Goal: Transaction & Acquisition: Book appointment/travel/reservation

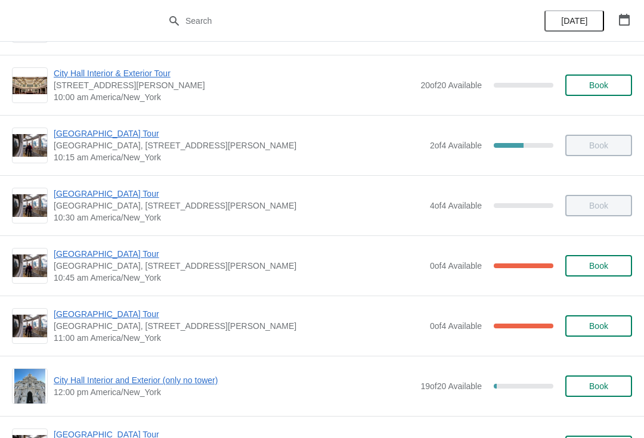
scroll to position [178, 0]
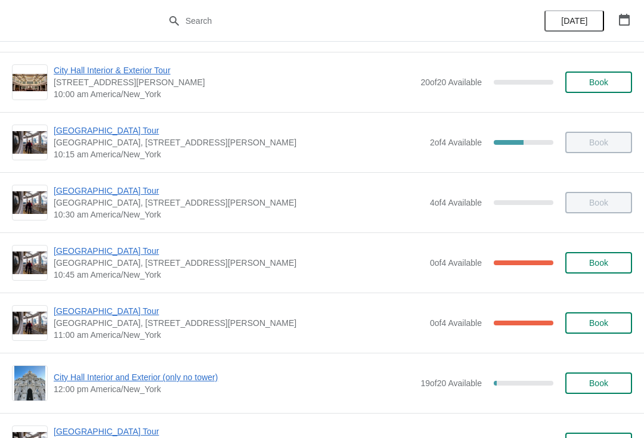
click at [92, 306] on span "[GEOGRAPHIC_DATA] Tour" at bounding box center [239, 311] width 370 height 12
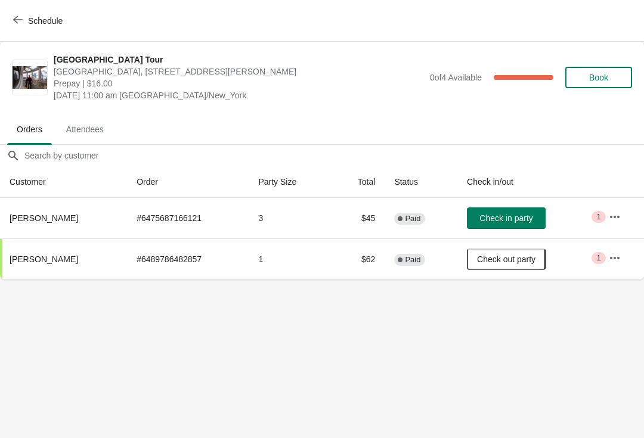
click at [7, 15] on button "Schedule" at bounding box center [39, 20] width 66 height 21
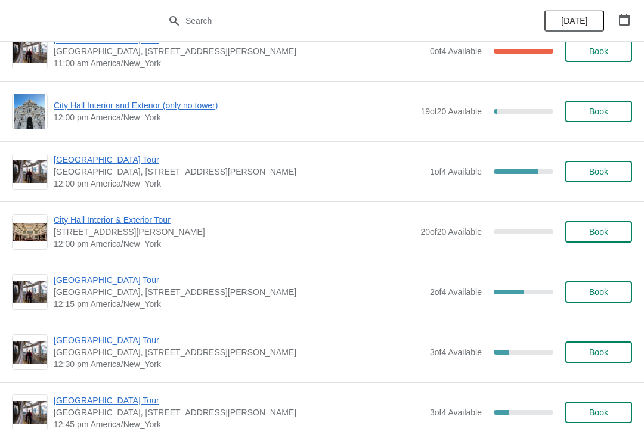
scroll to position [451, 0]
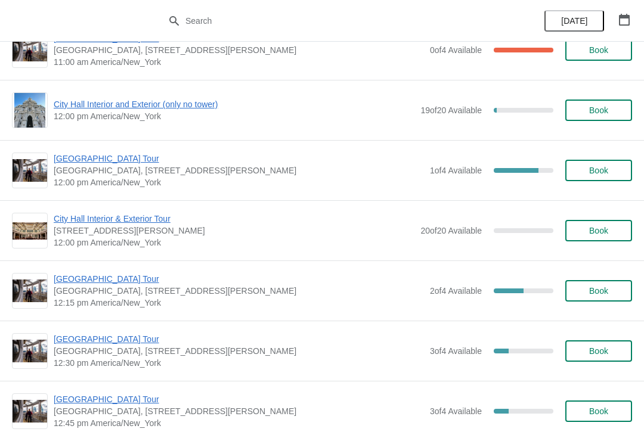
click at [607, 291] on span "Book" at bounding box center [598, 291] width 19 height 10
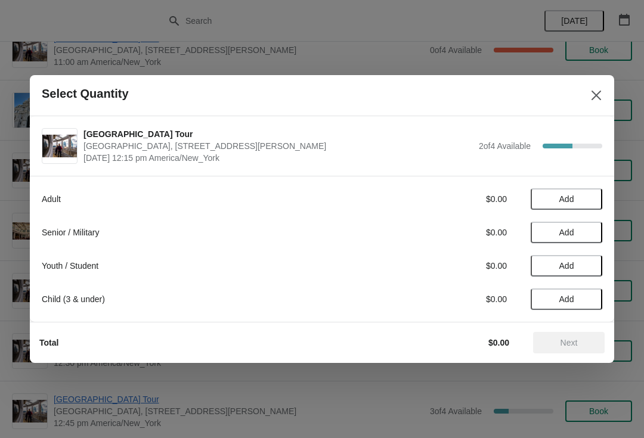
click at [582, 203] on span "Add" at bounding box center [566, 199] width 50 height 10
click at [586, 201] on icon at bounding box center [587, 199] width 13 height 13
click at [566, 338] on span "Next" at bounding box center [568, 343] width 17 height 10
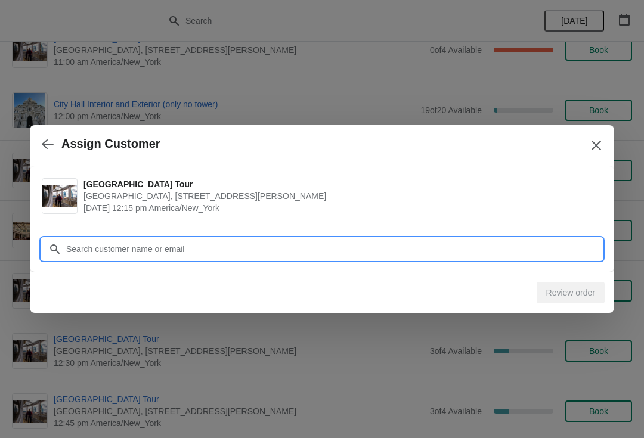
click at [259, 245] on input "Customer" at bounding box center [334, 248] width 536 height 21
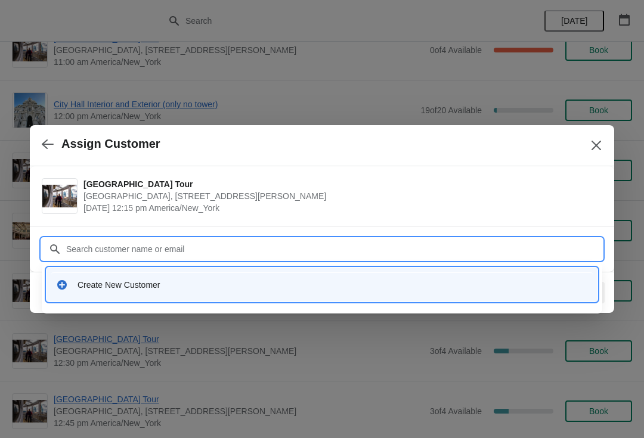
click at [197, 284] on div "Create New Customer" at bounding box center [332, 285] width 510 height 12
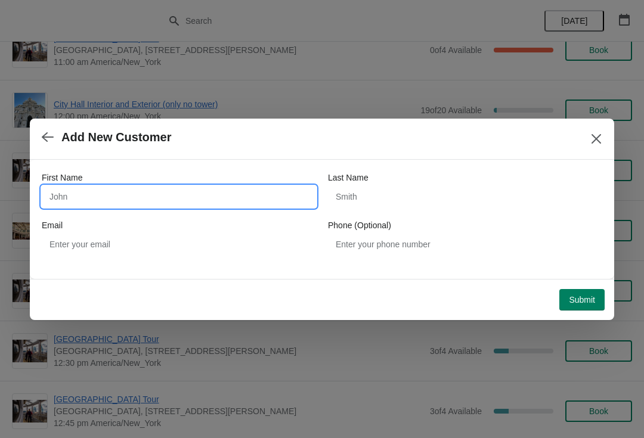
click at [193, 194] on input "First Name" at bounding box center [179, 196] width 274 height 21
type input "Mccabe"
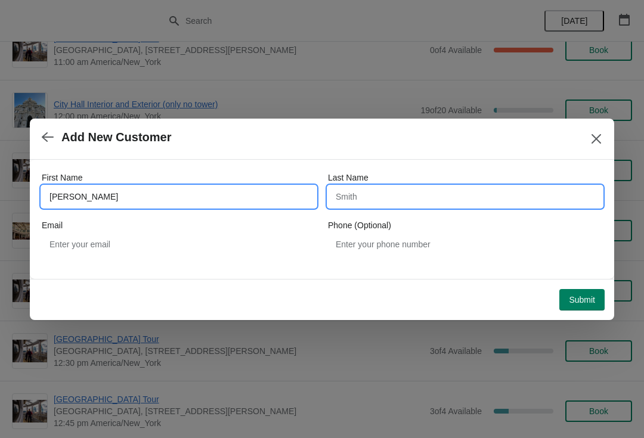
click at [460, 191] on input "Last Name" at bounding box center [465, 196] width 274 height 21
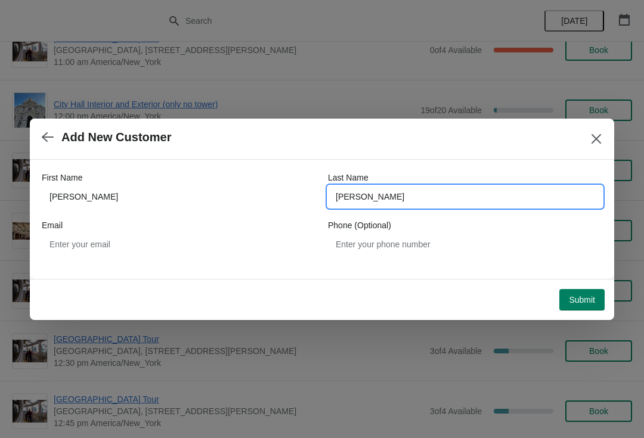
type input "[PERSON_NAME]"
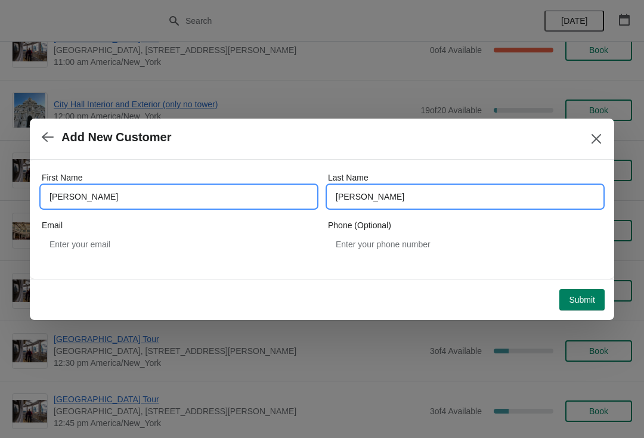
click at [123, 202] on input "Mccabe" at bounding box center [179, 196] width 274 height 21
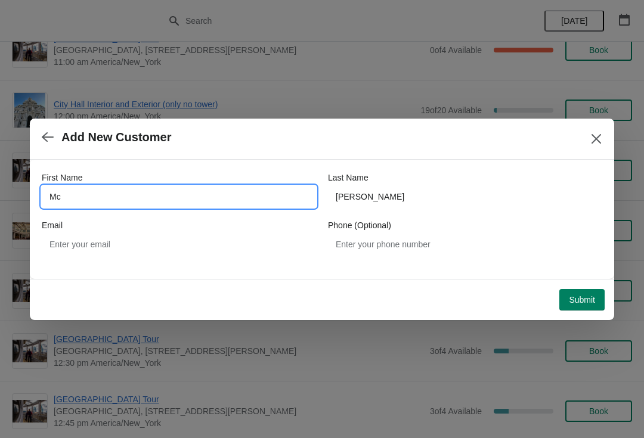
type input "M"
type input "sean"
click at [586, 297] on span "Submit" at bounding box center [582, 300] width 26 height 10
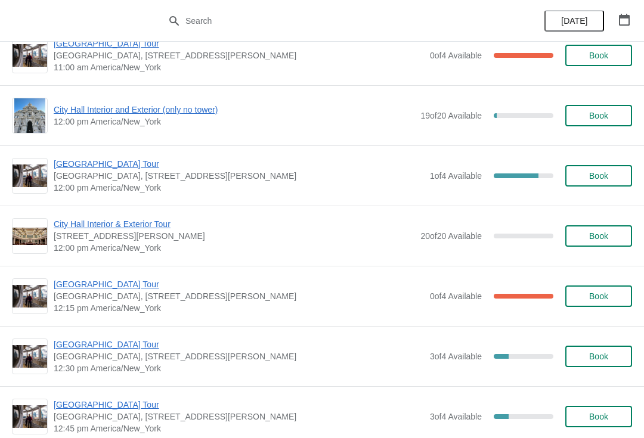
scroll to position [449, 0]
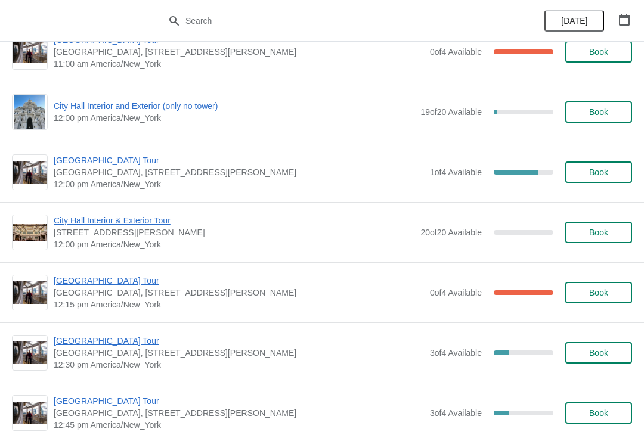
click at [581, 228] on span "Book" at bounding box center [598, 233] width 45 height 10
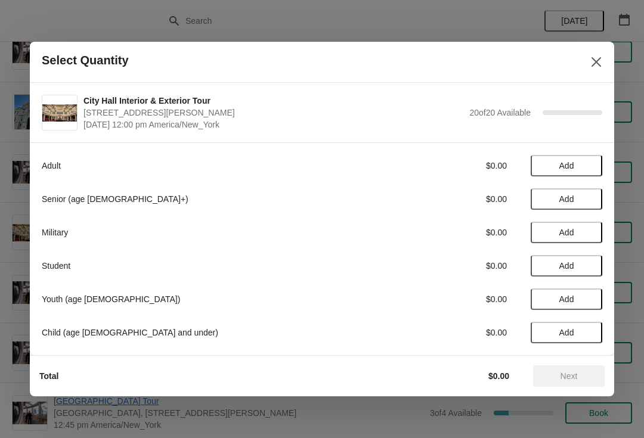
click at [587, 66] on button "Close" at bounding box center [595, 61] width 21 height 21
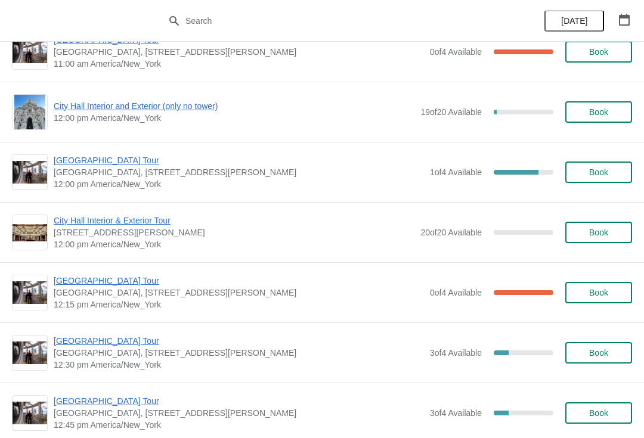
click at [193, 108] on span "City Hall Interior and Exterior (only no tower)" at bounding box center [234, 106] width 361 height 12
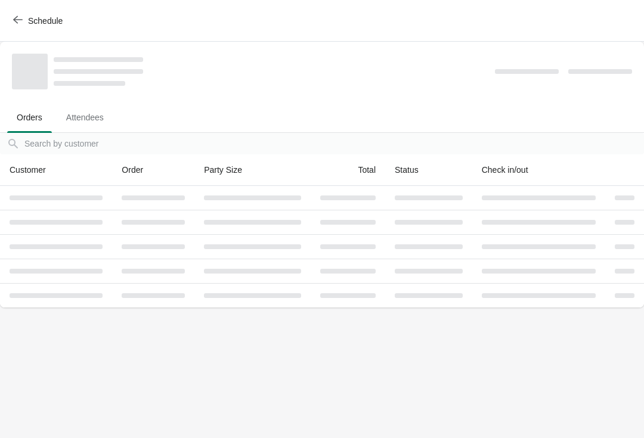
scroll to position [0, 0]
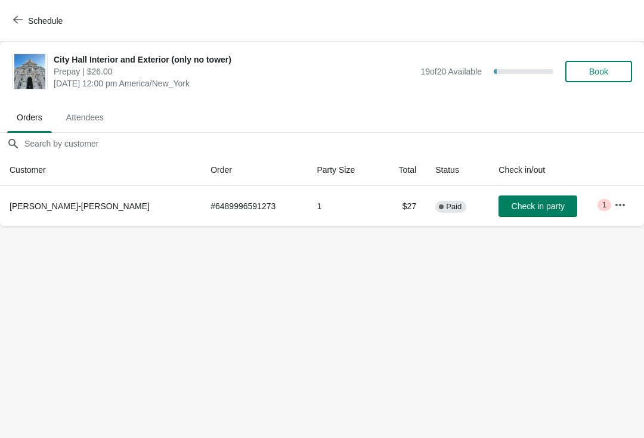
click at [601, 73] on span "Book" at bounding box center [598, 72] width 19 height 10
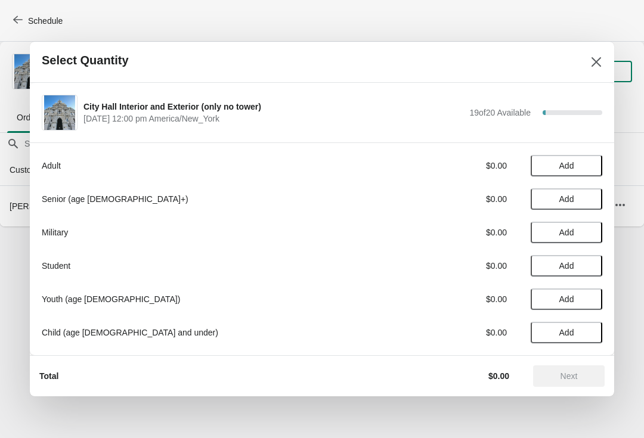
click at [567, 163] on span "Add" at bounding box center [566, 166] width 15 height 10
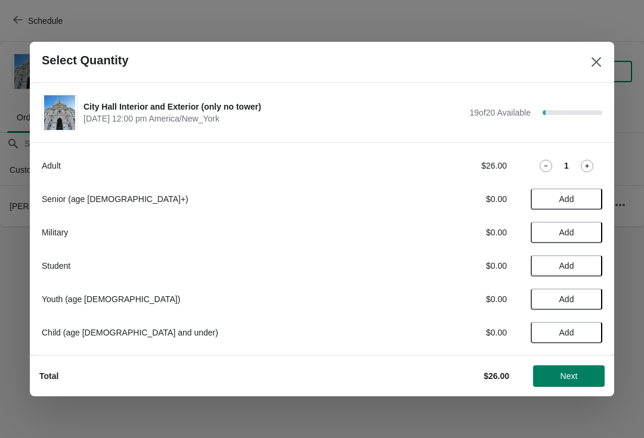
click at [591, 154] on div "Adult $26.00 1 Senior (age [DEMOGRAPHIC_DATA]+) $0.00 Add Military $0.00 Add St…" at bounding box center [322, 243] width 560 height 200
click at [585, 164] on icon at bounding box center [587, 166] width 13 height 13
click at [582, 368] on button "Next" at bounding box center [569, 375] width 72 height 21
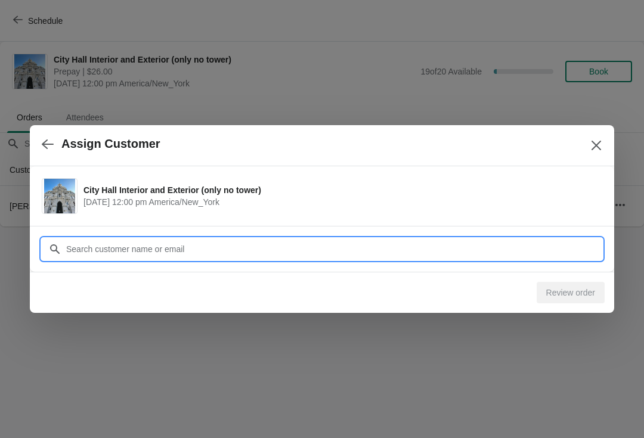
click at [438, 241] on input "Customer" at bounding box center [334, 248] width 536 height 21
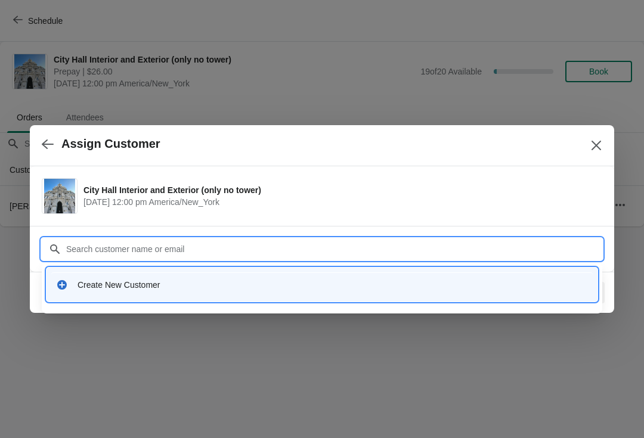
click at [159, 281] on div "Create New Customer" at bounding box center [332, 285] width 510 height 12
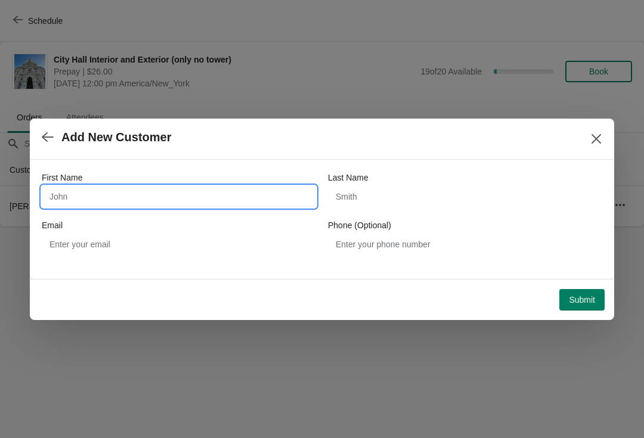
click at [227, 195] on input "First Name" at bounding box center [179, 196] width 274 height 21
type input "[PERSON_NAME]"
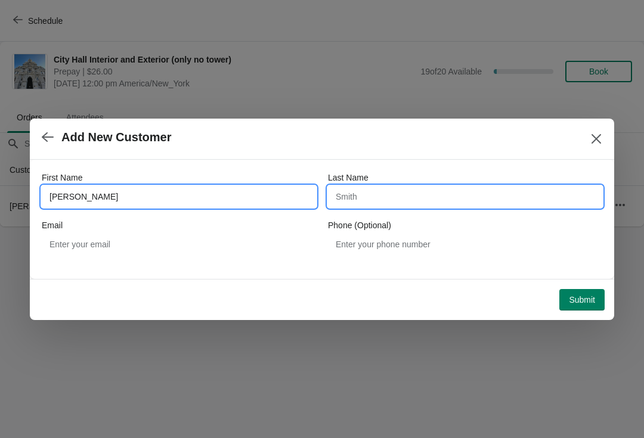
click at [436, 187] on input "Last Name" at bounding box center [465, 196] width 274 height 21
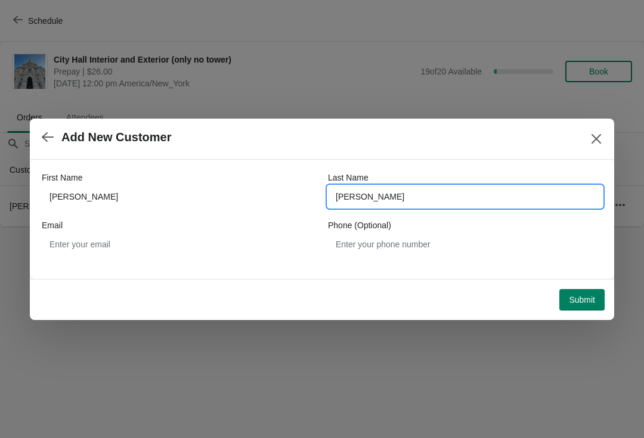
type input "[PERSON_NAME]"
click at [579, 303] on span "Submit" at bounding box center [582, 300] width 26 height 10
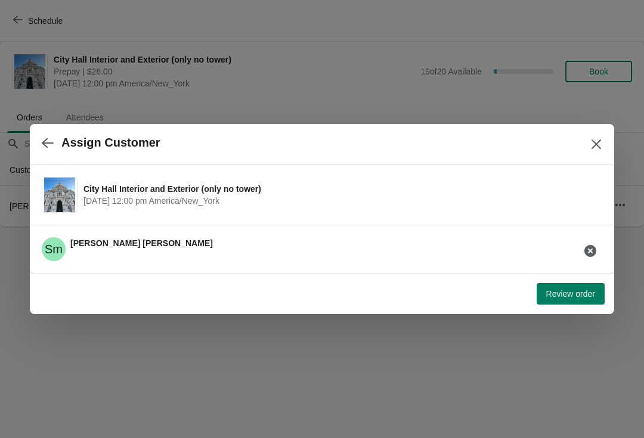
click at [575, 300] on button "Review order" at bounding box center [570, 293] width 68 height 21
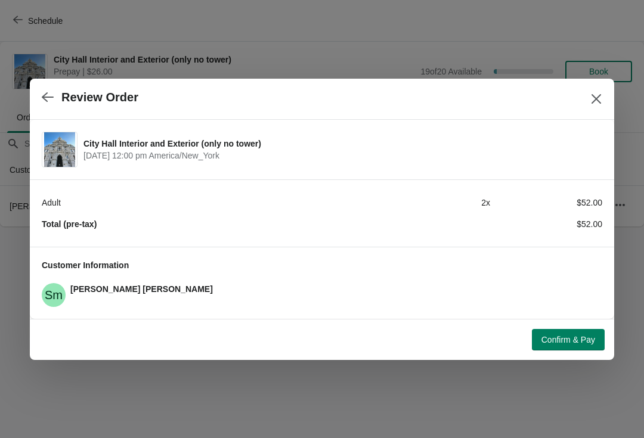
click at [572, 337] on span "Confirm & Pay" at bounding box center [568, 340] width 54 height 10
